Goal: Task Accomplishment & Management: Use online tool/utility

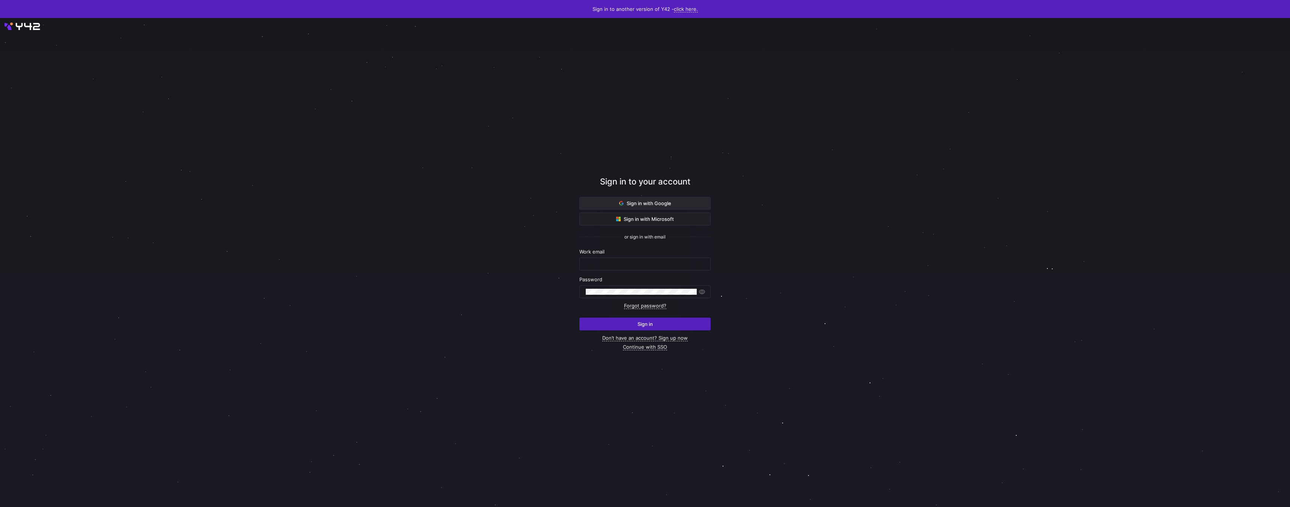
click at [615, 205] on span at bounding box center [645, 203] width 131 height 12
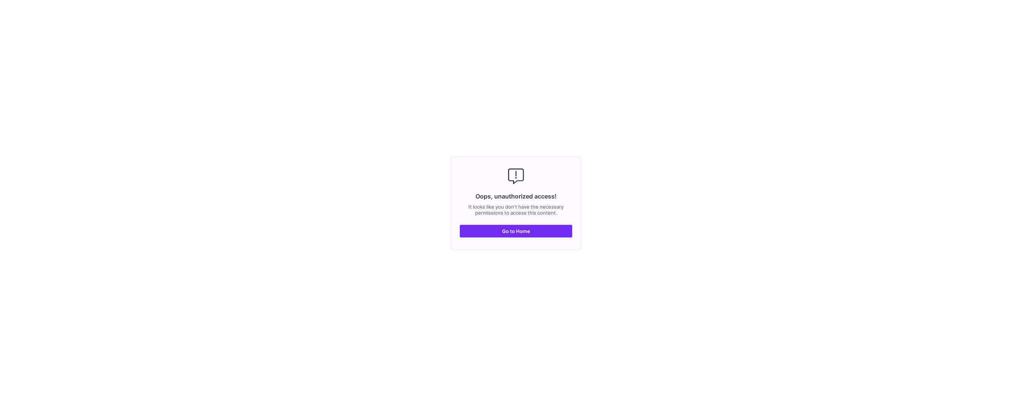
click at [526, 229] on span "Go to Home" at bounding box center [516, 231] width 28 height 6
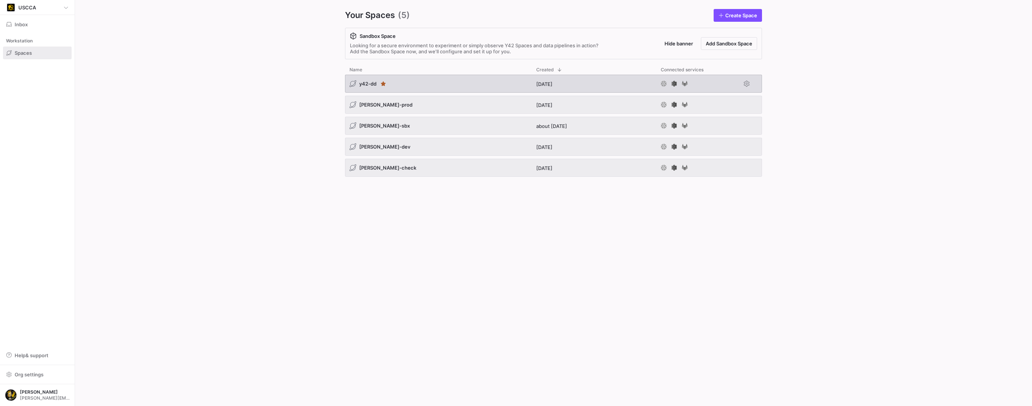
click at [368, 78] on div "y42-dd" at bounding box center [438, 84] width 187 height 18
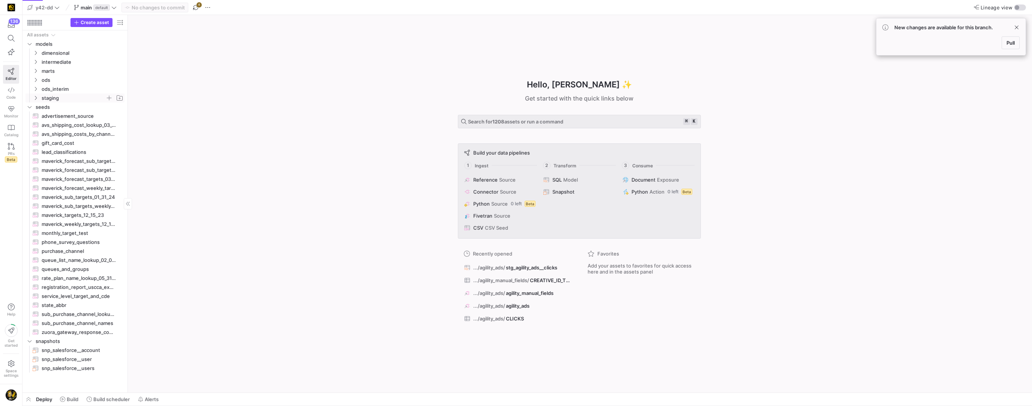
click at [37, 99] on icon "Press SPACE to select this row." at bounding box center [35, 98] width 5 height 5
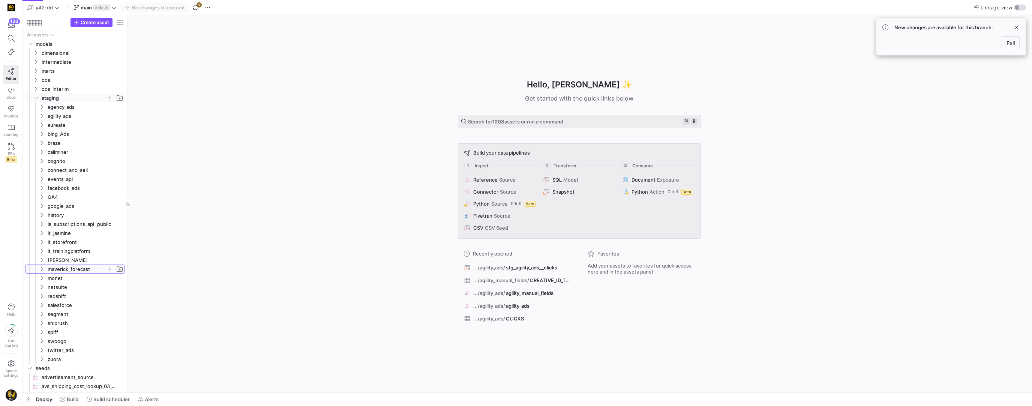
click at [41, 269] on icon "Press SPACE to select this row." at bounding box center [41, 269] width 5 height 5
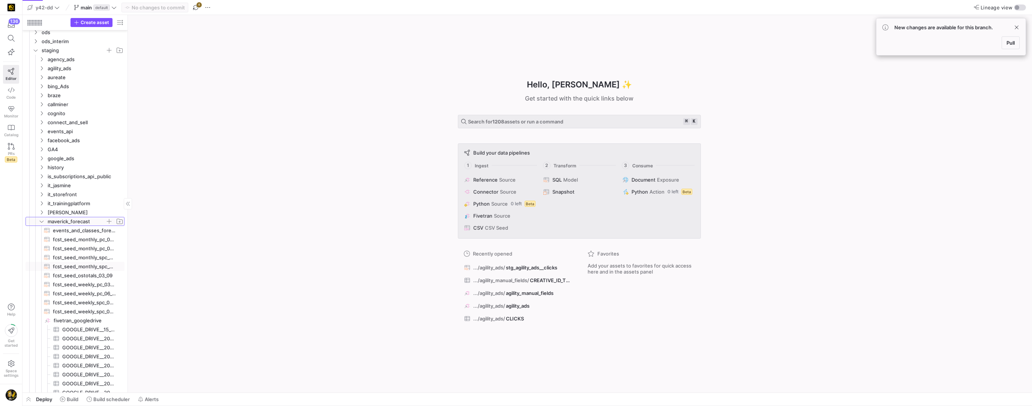
scroll to position [48, 0]
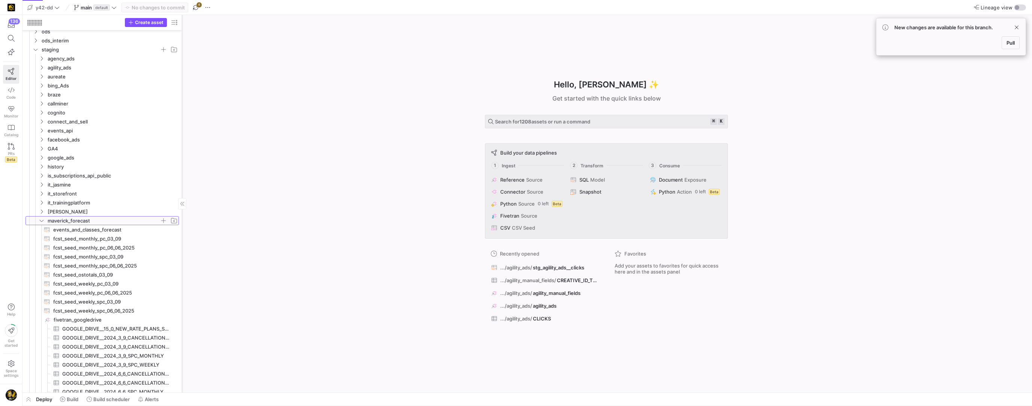
drag, startPoint x: 127, startPoint y: 308, endPoint x: 181, endPoint y: 307, distance: 54.4
click at [182, 307] on div at bounding box center [182, 203] width 0 height 377
click at [1007, 41] on span "Pull" at bounding box center [1011, 43] width 8 height 6
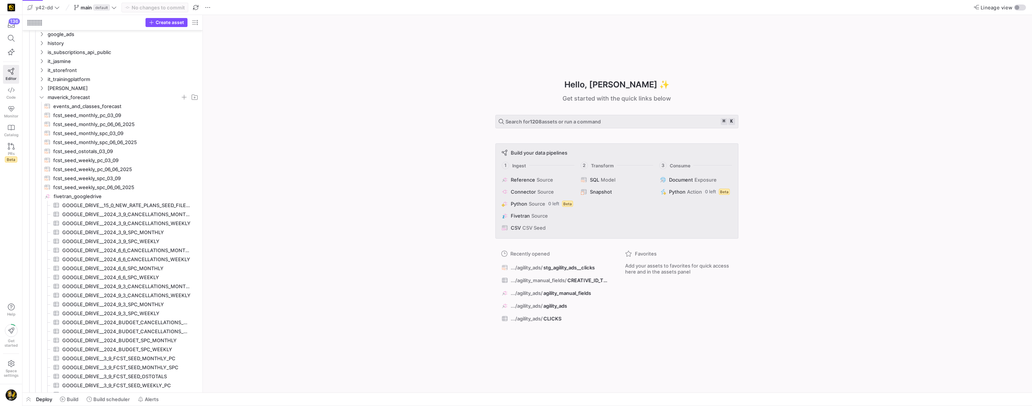
drag, startPoint x: 182, startPoint y: 251, endPoint x: 216, endPoint y: 250, distance: 33.8
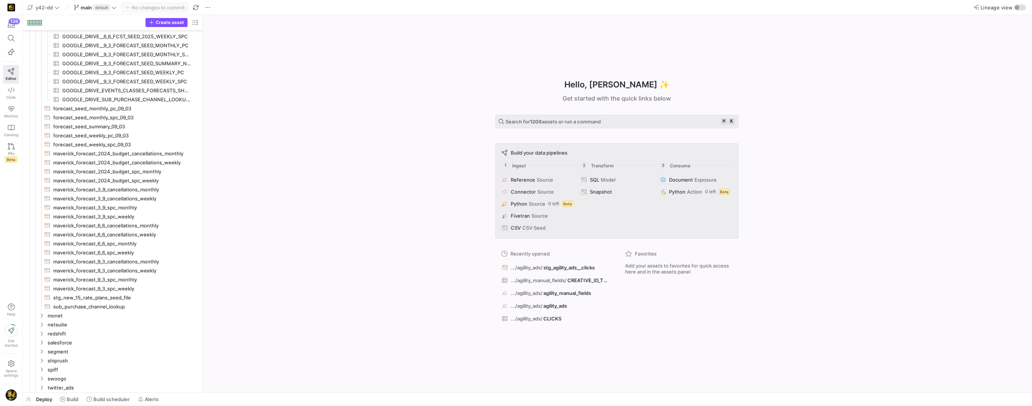
scroll to position [566, 0]
click at [42, 7] on span "y42-dd" at bounding box center [44, 8] width 17 height 6
click at [263, 63] on div at bounding box center [516, 203] width 1032 height 406
click at [46, 5] on span "y42-dd" at bounding box center [44, 8] width 17 height 6
click at [53, 77] on span "[PERSON_NAME]-prod" at bounding box center [65, 76] width 53 height 6
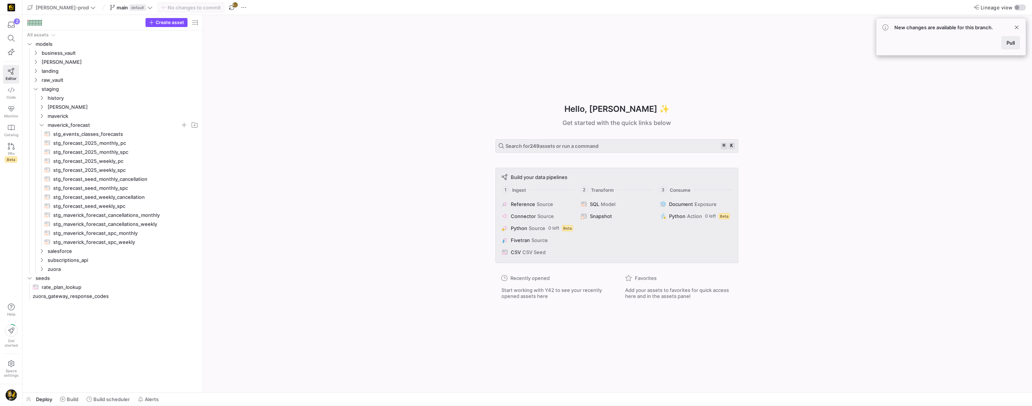
click at [1018, 45] on span at bounding box center [1010, 43] width 17 height 12
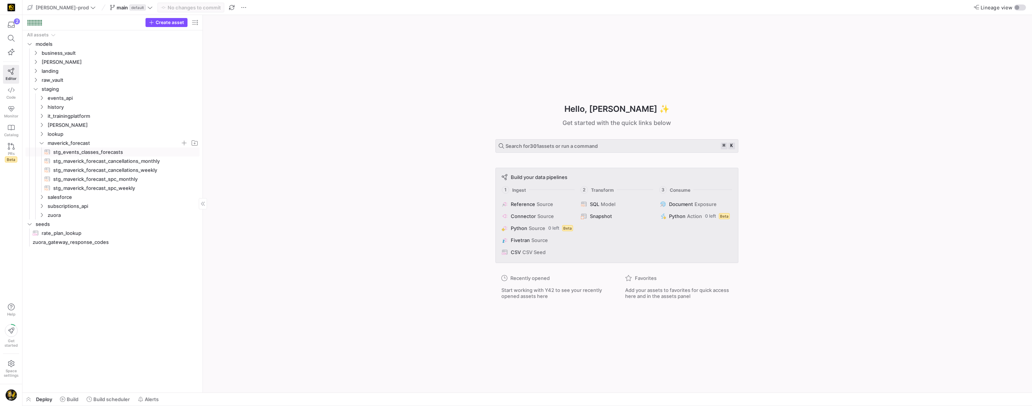
click at [81, 153] on span "stg_events_classes_forecasts​​​​​​​​​​" at bounding box center [122, 152] width 138 height 9
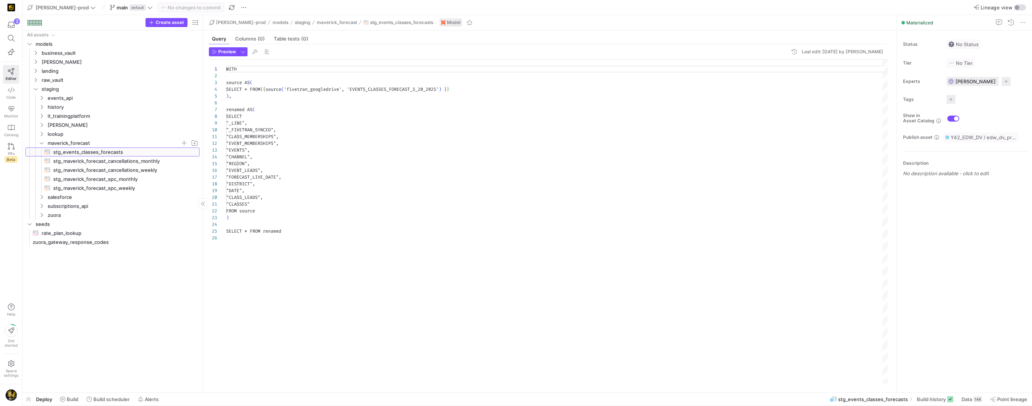
scroll to position [68, 0]
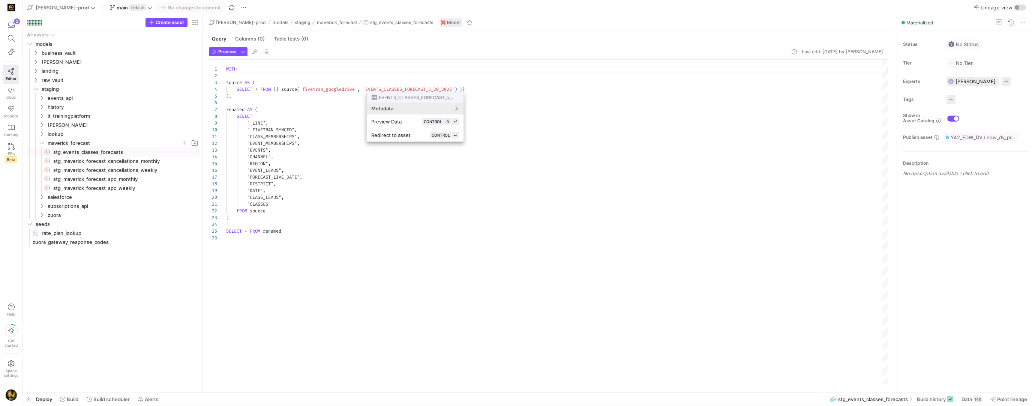
click at [405, 88] on div at bounding box center [516, 203] width 1032 height 406
click at [440, 211] on div at bounding box center [516, 203] width 1032 height 406
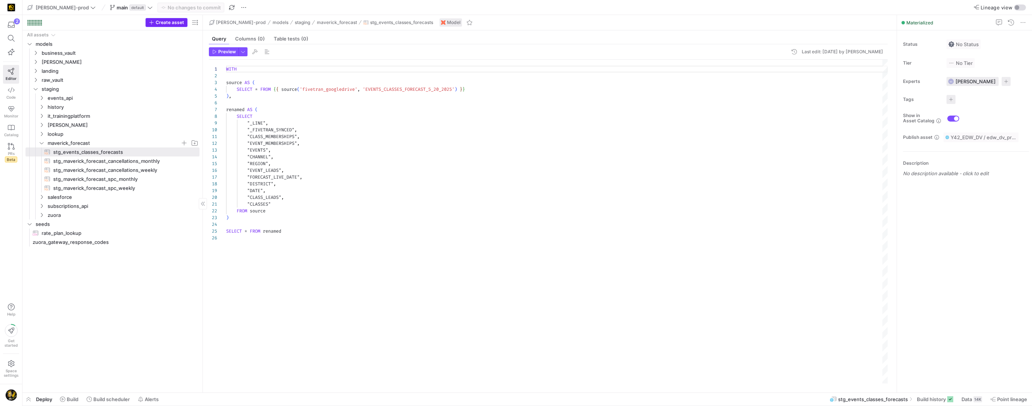
click at [154, 22] on icon "button" at bounding box center [151, 22] width 5 height 5
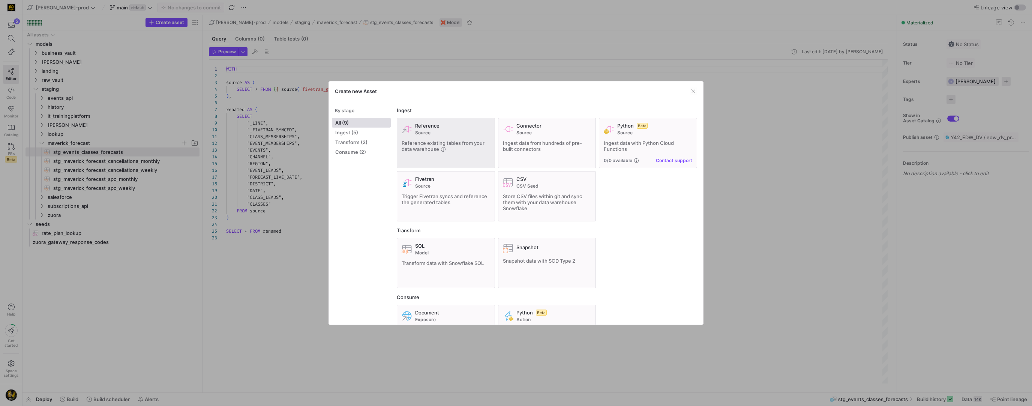
click at [417, 140] on span "Reference existing tables from your data warehouse" at bounding box center [443, 146] width 83 height 12
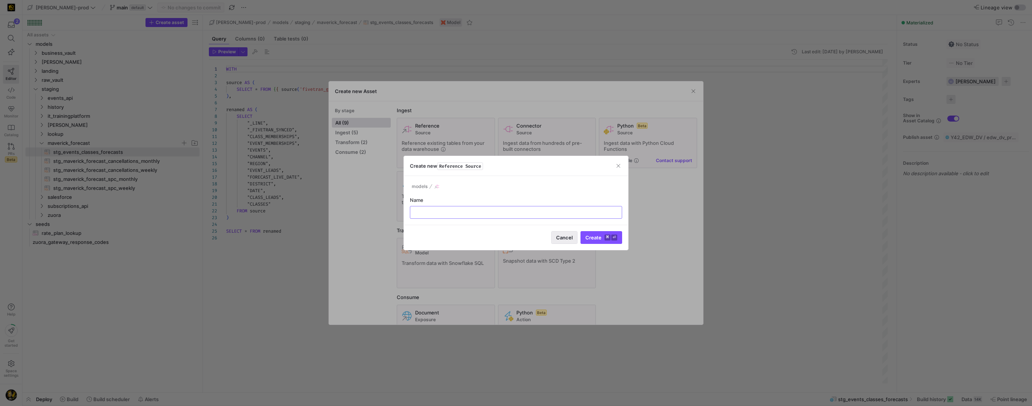
click at [566, 240] on span "Cancel" at bounding box center [564, 237] width 17 height 6
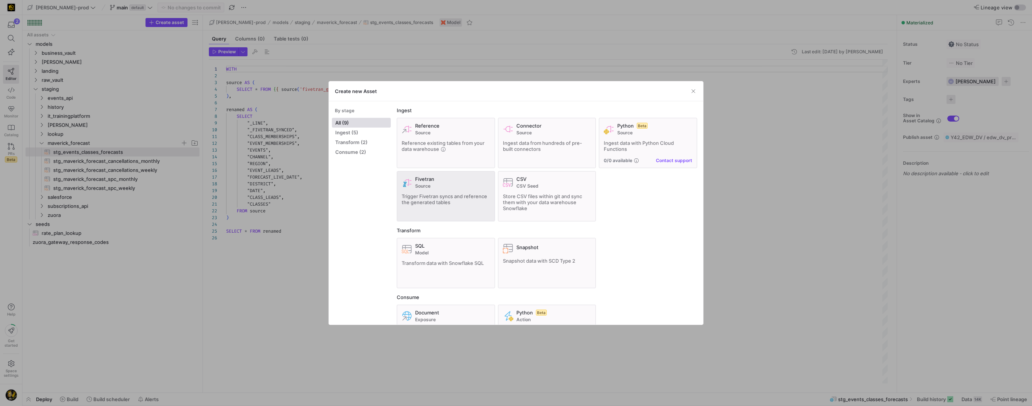
click at [442, 202] on span "Trigger Fivetran syncs and reference the generated tables" at bounding box center [445, 199] width 86 height 12
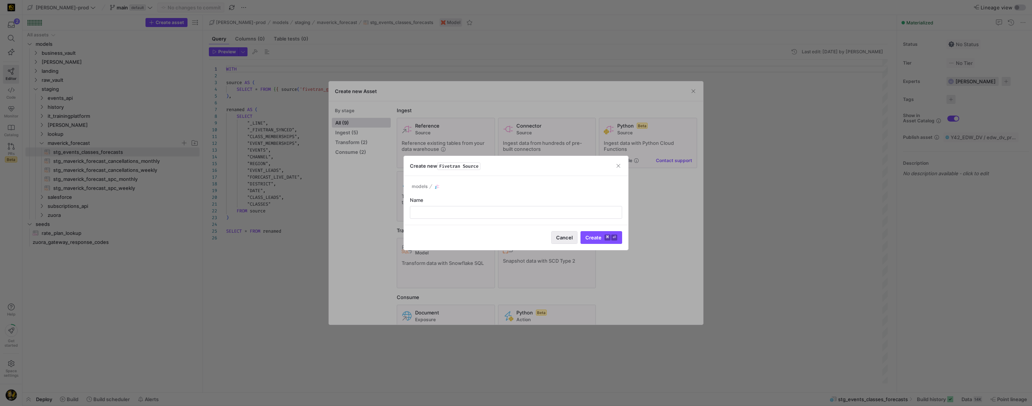
click at [567, 236] on span "Cancel" at bounding box center [564, 237] width 17 height 6
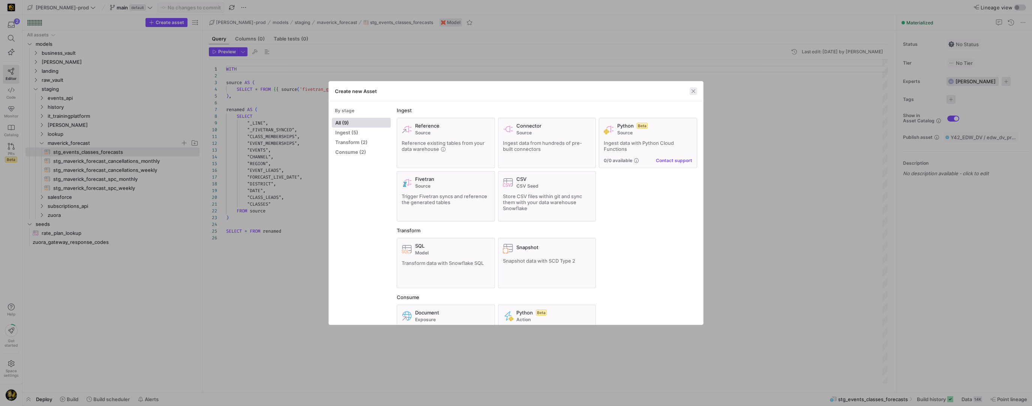
click at [693, 91] on span "button" at bounding box center [694, 91] width 8 height 8
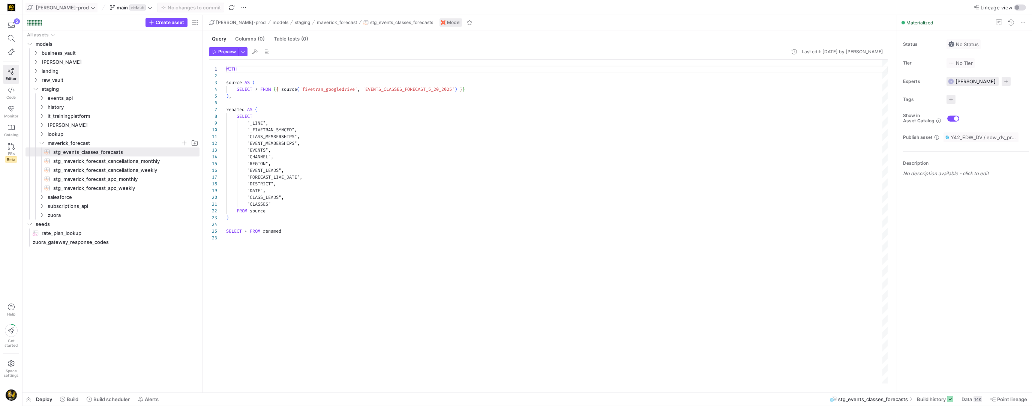
click at [61, 11] on span at bounding box center [61, 7] width 71 height 9
click at [52, 65] on span "[PERSON_NAME]-dev" at bounding box center [64, 64] width 51 height 6
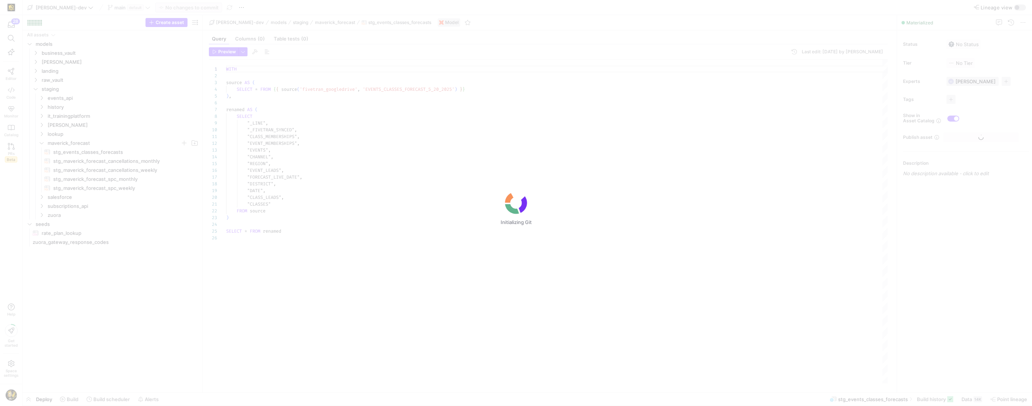
scroll to position [68, 0]
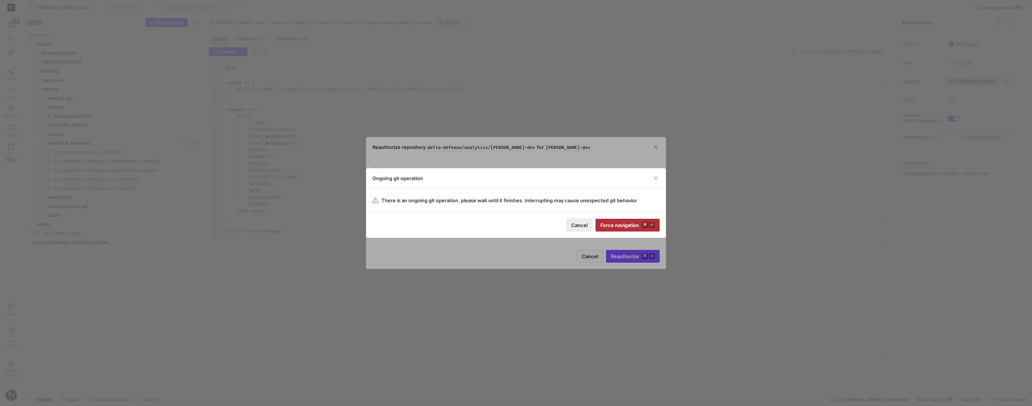
click at [576, 222] on span "Cancel" at bounding box center [579, 225] width 17 height 6
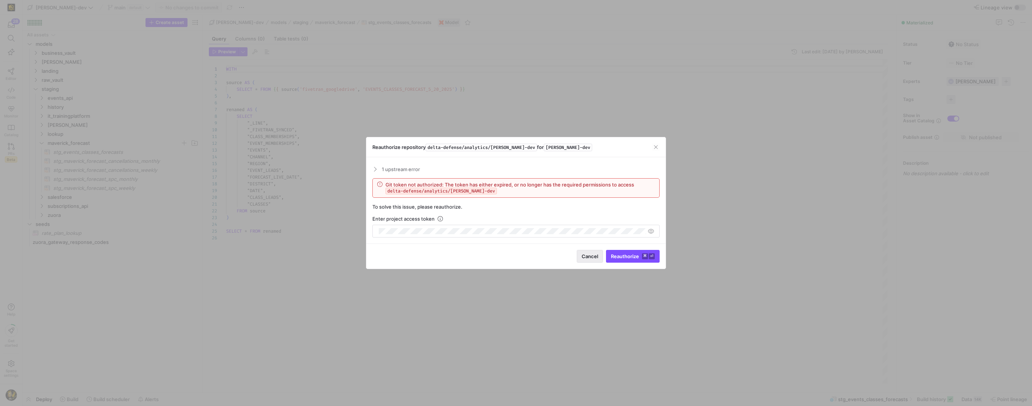
click at [583, 255] on span "Cancel" at bounding box center [590, 256] width 17 height 6
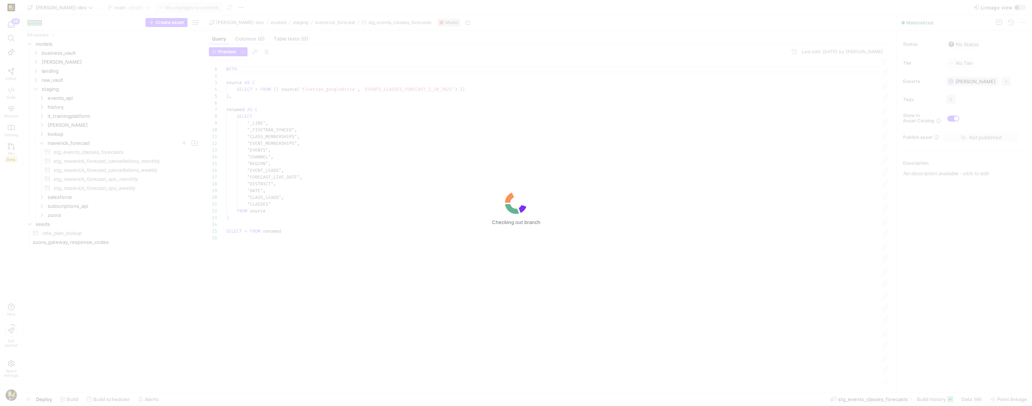
click at [53, 9] on div "Checking out branch" at bounding box center [516, 203] width 1032 height 406
